Goal: Task Accomplishment & Management: Manage account settings

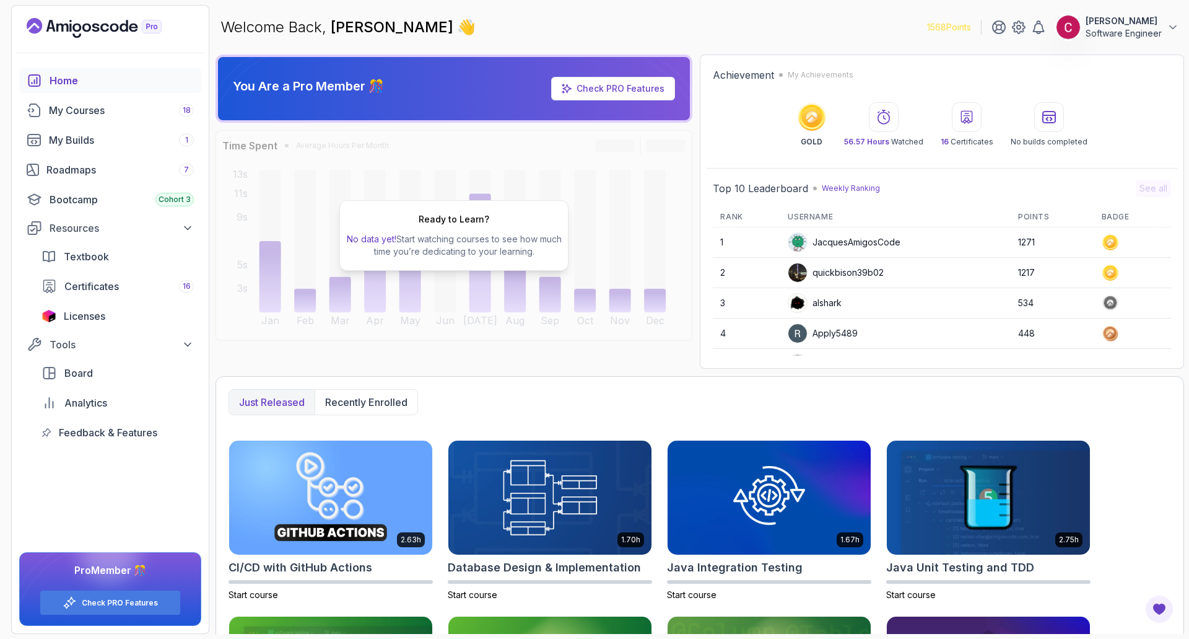
click at [1164, 33] on button "Ciprian T Software Engineer" at bounding box center [1117, 27] width 123 height 25
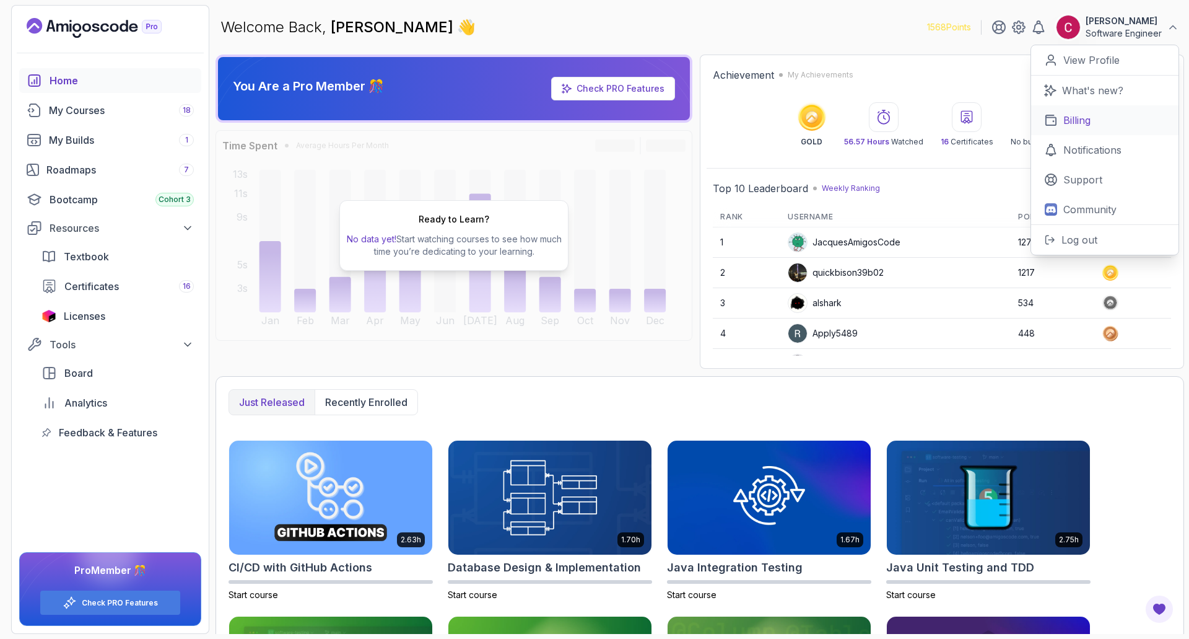
click at [1064, 117] on p "Billing" at bounding box center [1076, 120] width 27 height 15
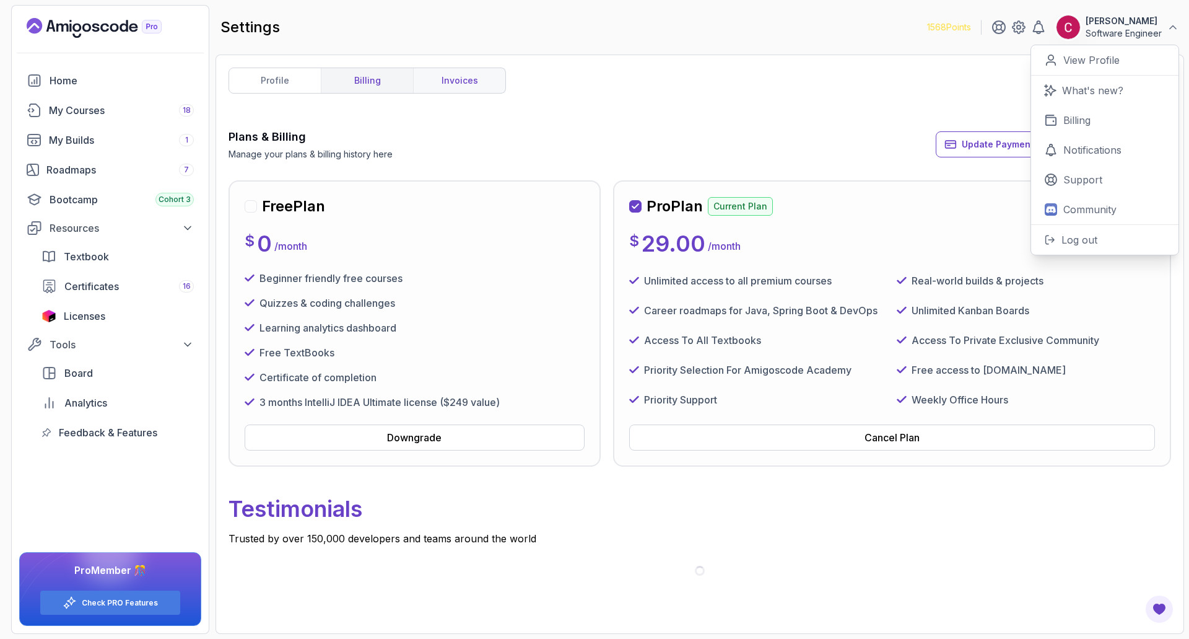
click at [440, 83] on link "invoices" at bounding box center [459, 80] width 92 height 25
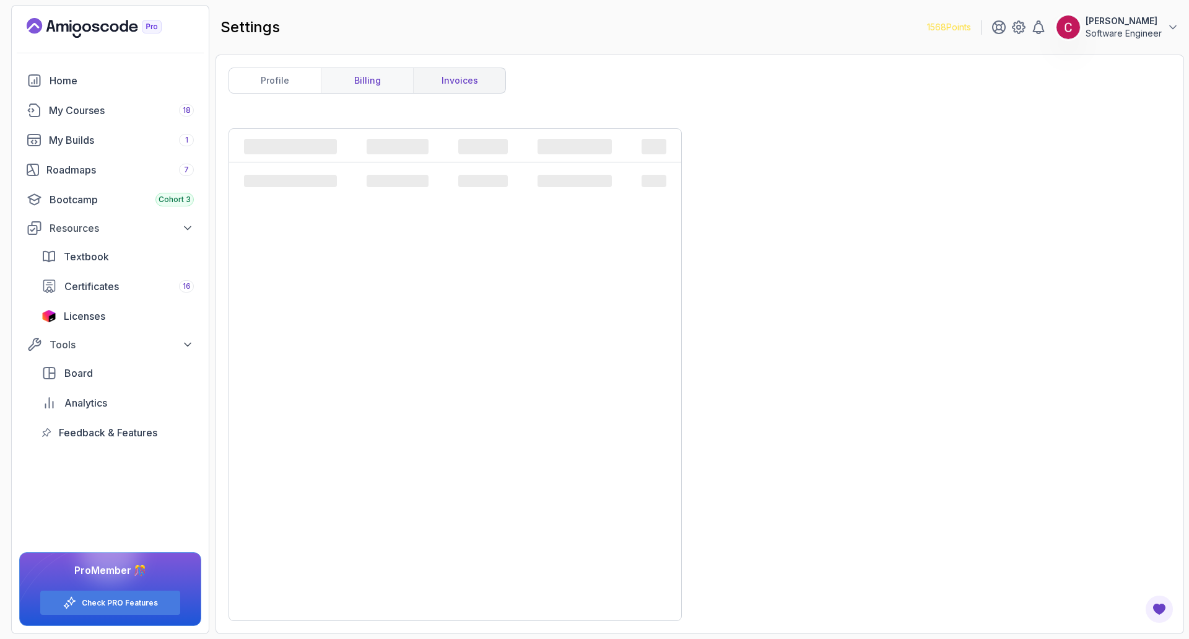
click at [380, 81] on link "billing" at bounding box center [367, 80] width 92 height 25
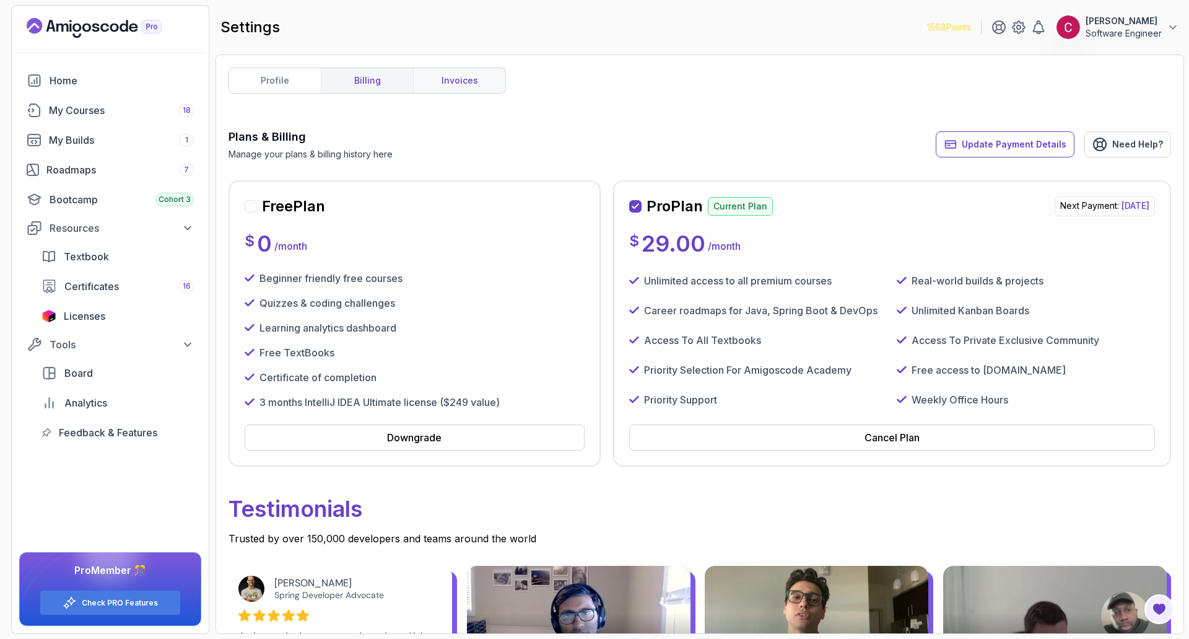
click at [438, 79] on link "invoices" at bounding box center [459, 80] width 92 height 25
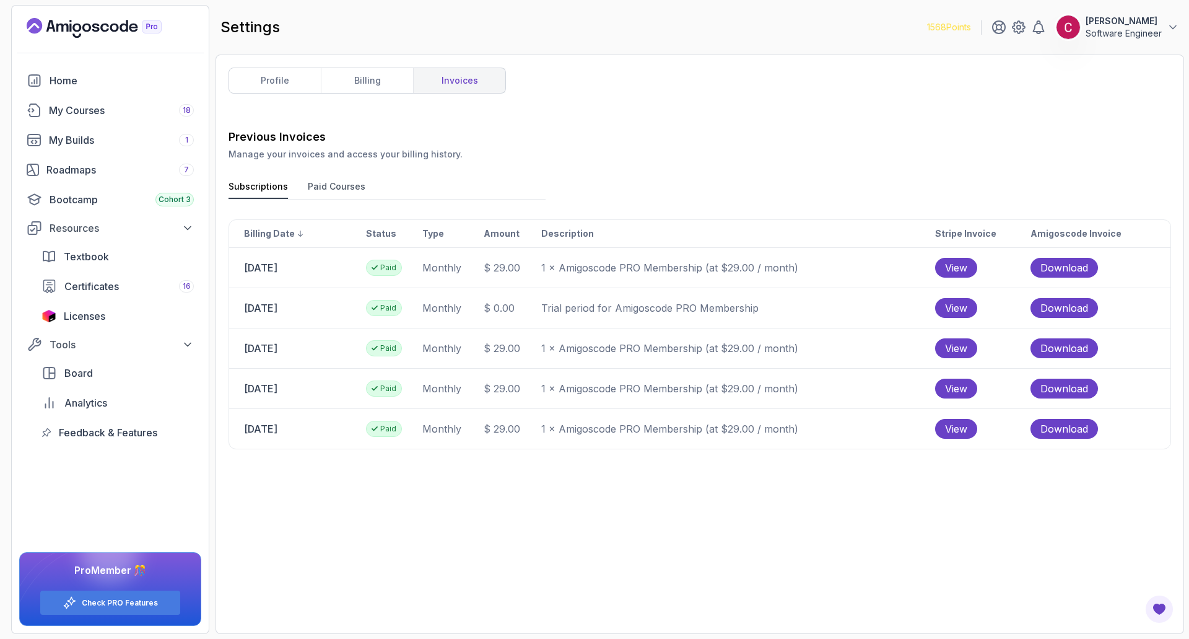
drag, startPoint x: 289, startPoint y: 269, endPoint x: 307, endPoint y: 279, distance: 21.4
click at [312, 271] on td "[DATE]" at bounding box center [297, 268] width 136 height 40
drag, startPoint x: 249, startPoint y: 335, endPoint x: 341, endPoint y: 351, distance: 93.1
click at [331, 351] on td "[DATE]" at bounding box center [297, 348] width 136 height 40
click at [368, 72] on link "billing" at bounding box center [367, 80] width 92 height 25
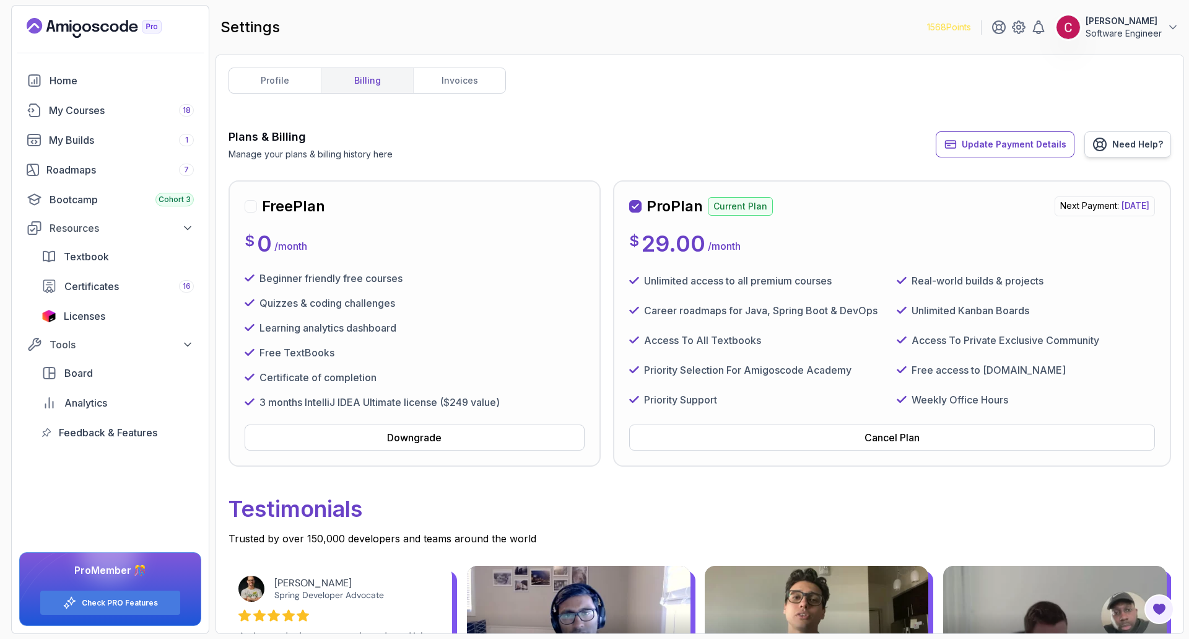
click at [1138, 146] on span "Need Help?" at bounding box center [1137, 144] width 51 height 12
click at [1172, 25] on icon at bounding box center [1173, 27] width 12 height 12
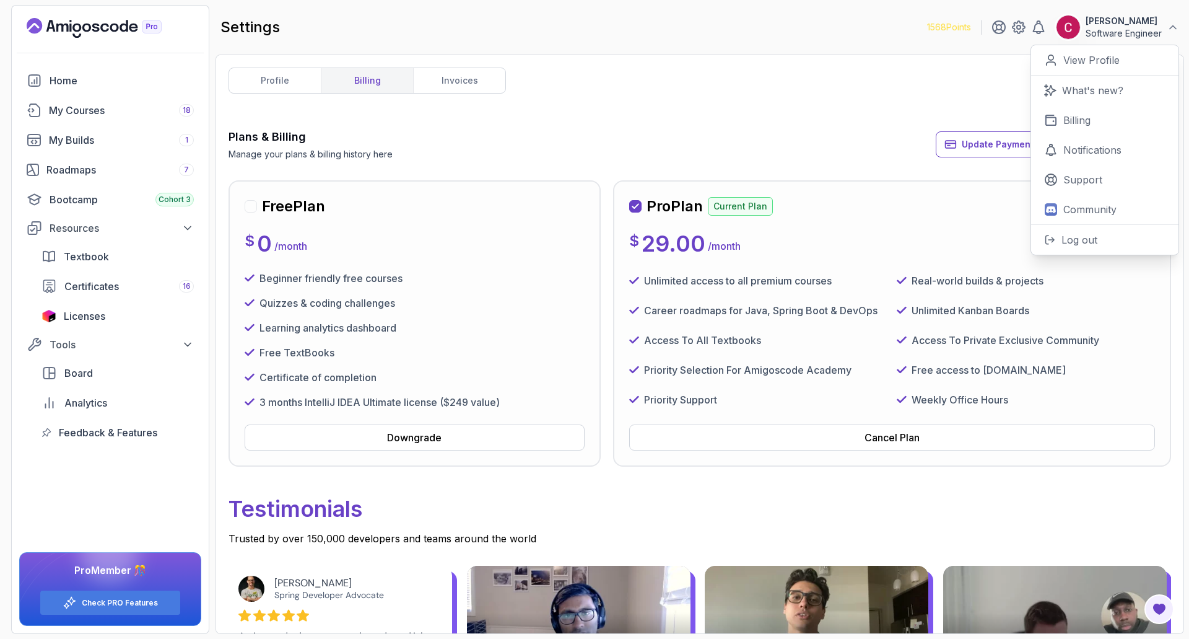
click at [760, 131] on div "Plans & Billing Manage your plans & billing history here Update Payment Details…" at bounding box center [700, 144] width 943 height 32
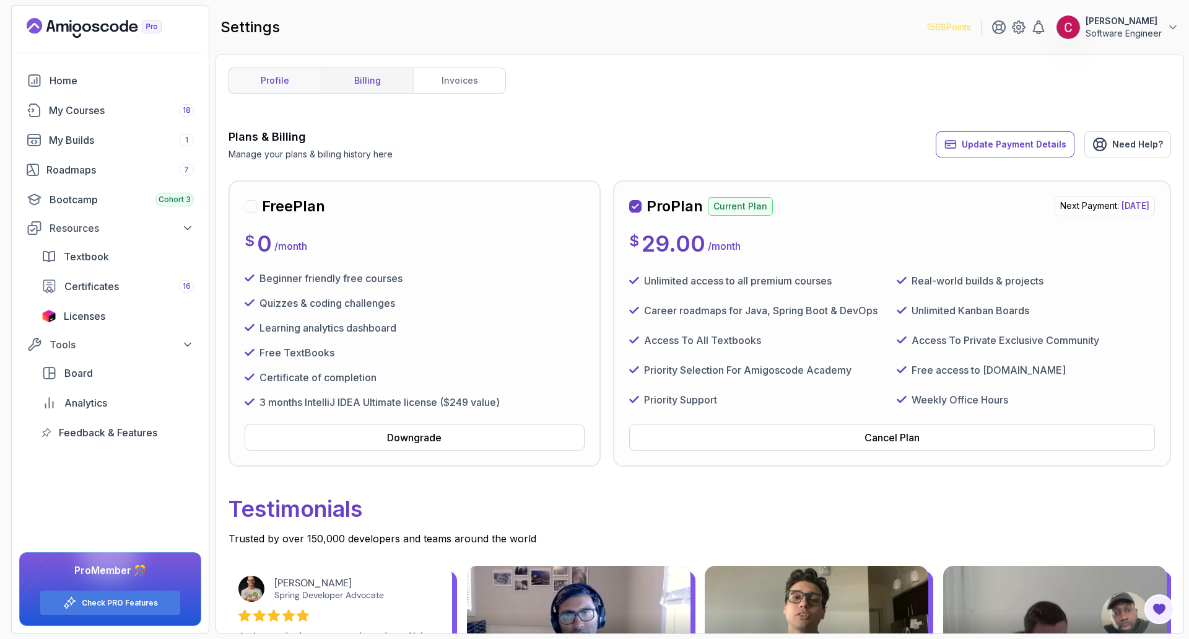
click at [260, 78] on link "profile" at bounding box center [275, 80] width 92 height 25
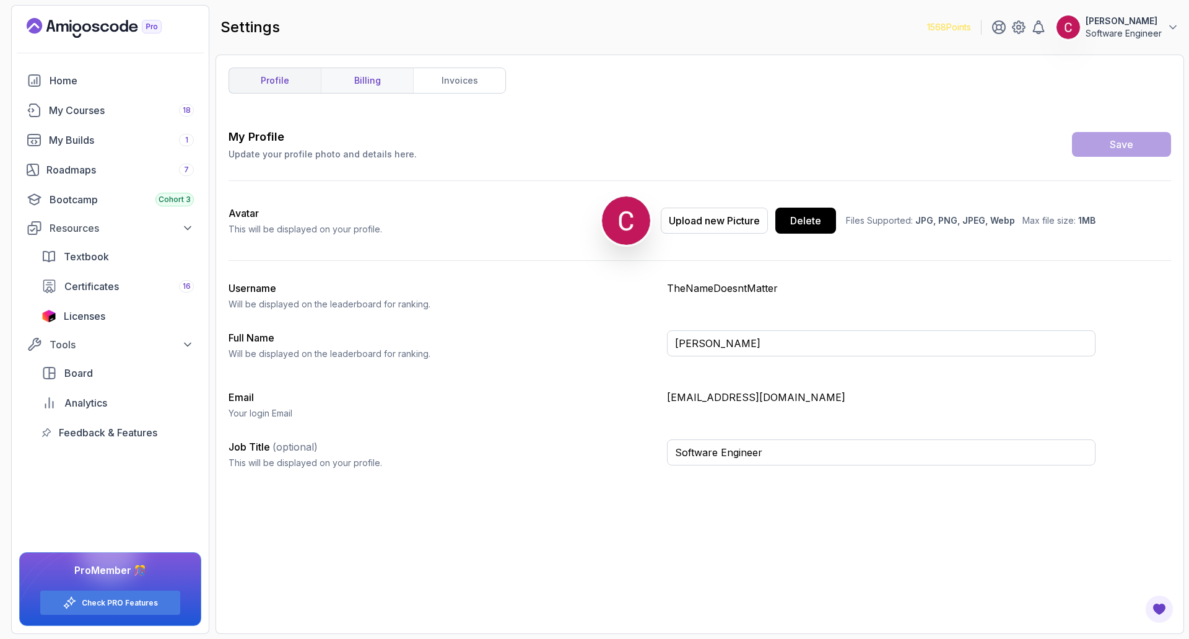
click at [330, 82] on link "billing" at bounding box center [367, 80] width 92 height 25
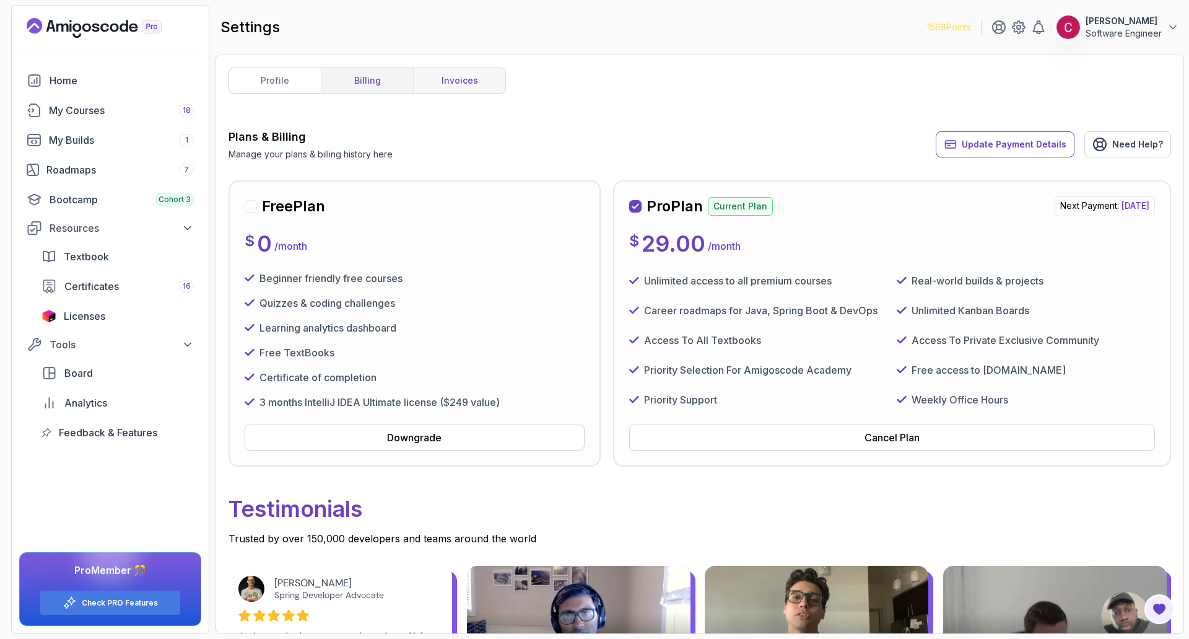
click at [415, 85] on link "invoices" at bounding box center [459, 80] width 92 height 25
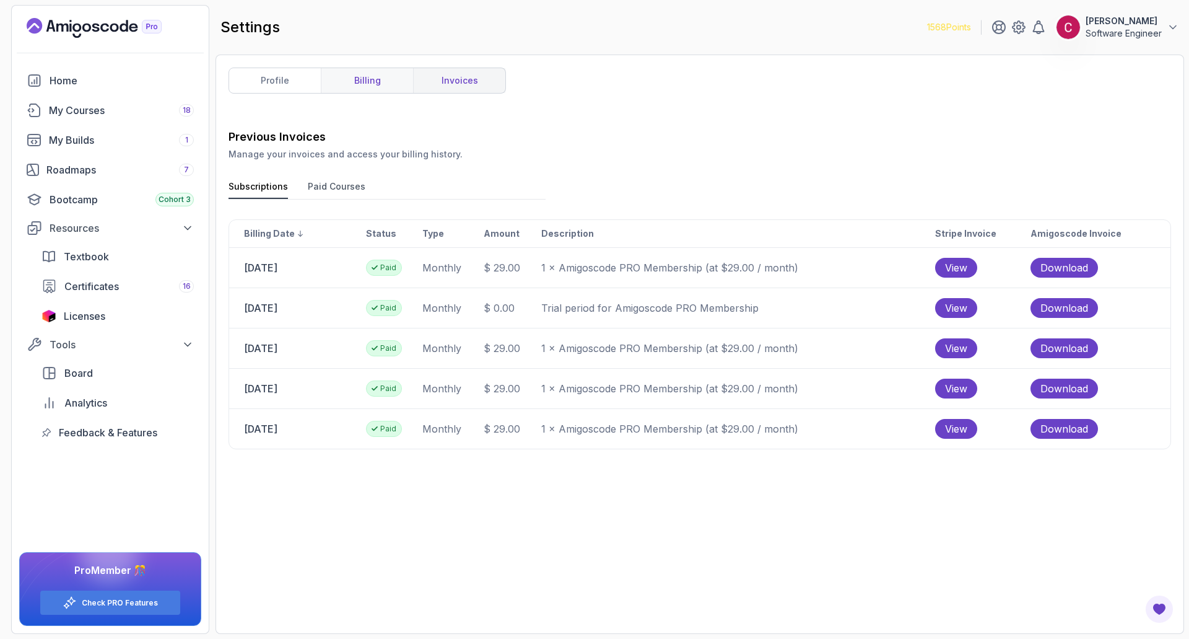
click at [370, 83] on link "billing" at bounding box center [367, 80] width 92 height 25
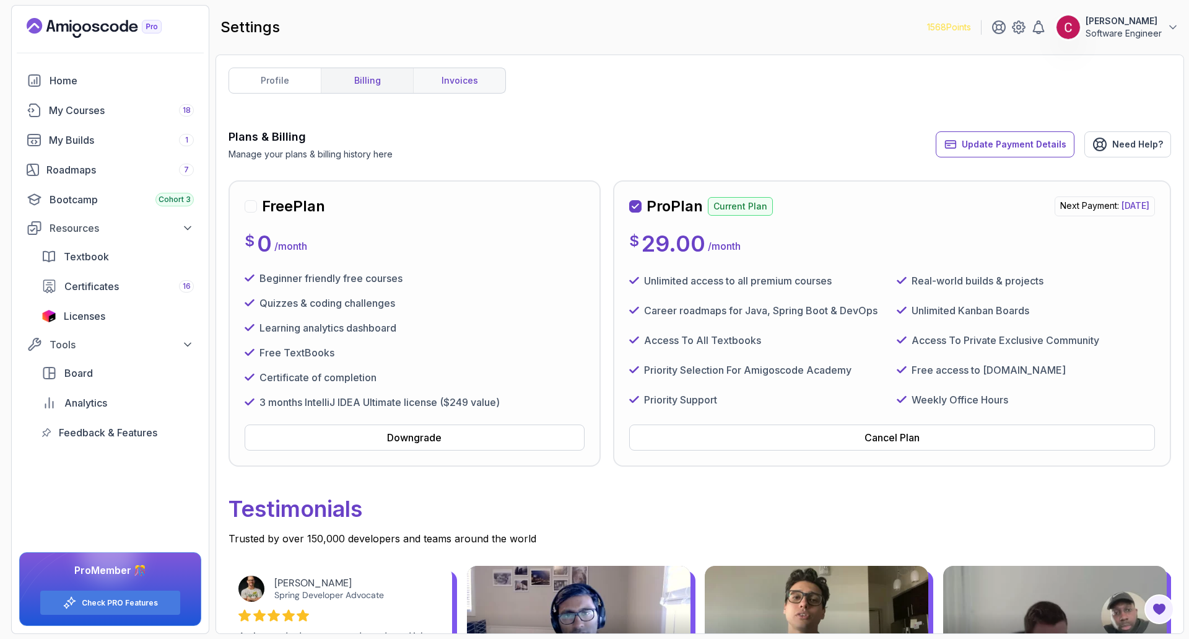
click at [458, 89] on link "invoices" at bounding box center [459, 80] width 92 height 25
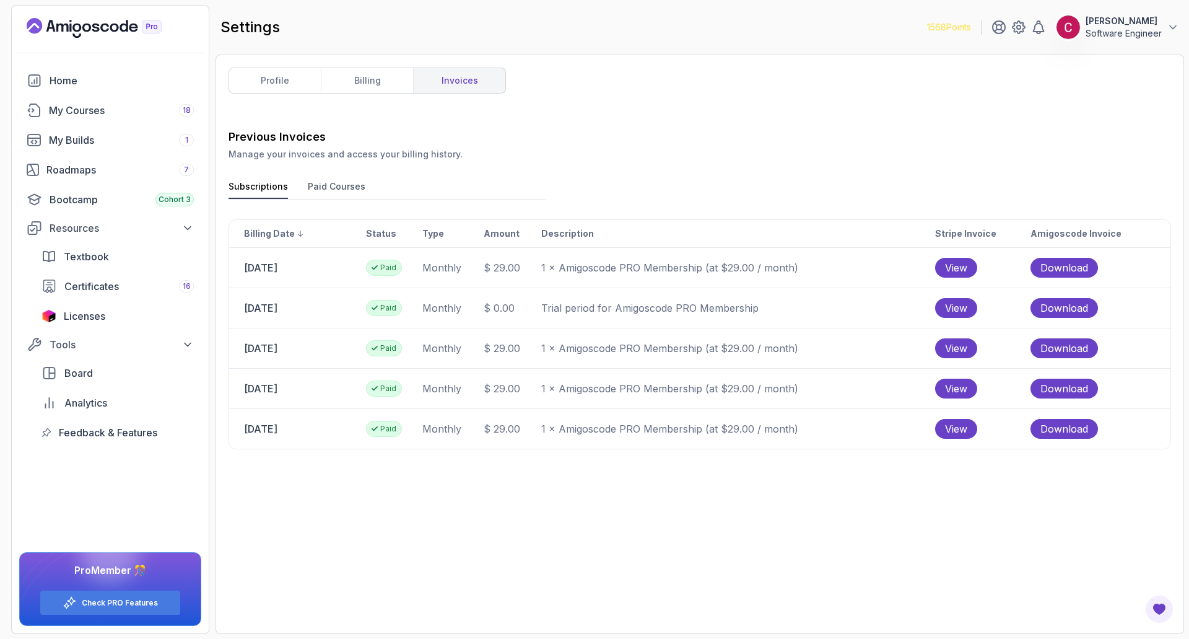
click at [814, 134] on h3 "Previous Invoices" at bounding box center [700, 136] width 943 height 17
